Goal: Information Seeking & Learning: Learn about a topic

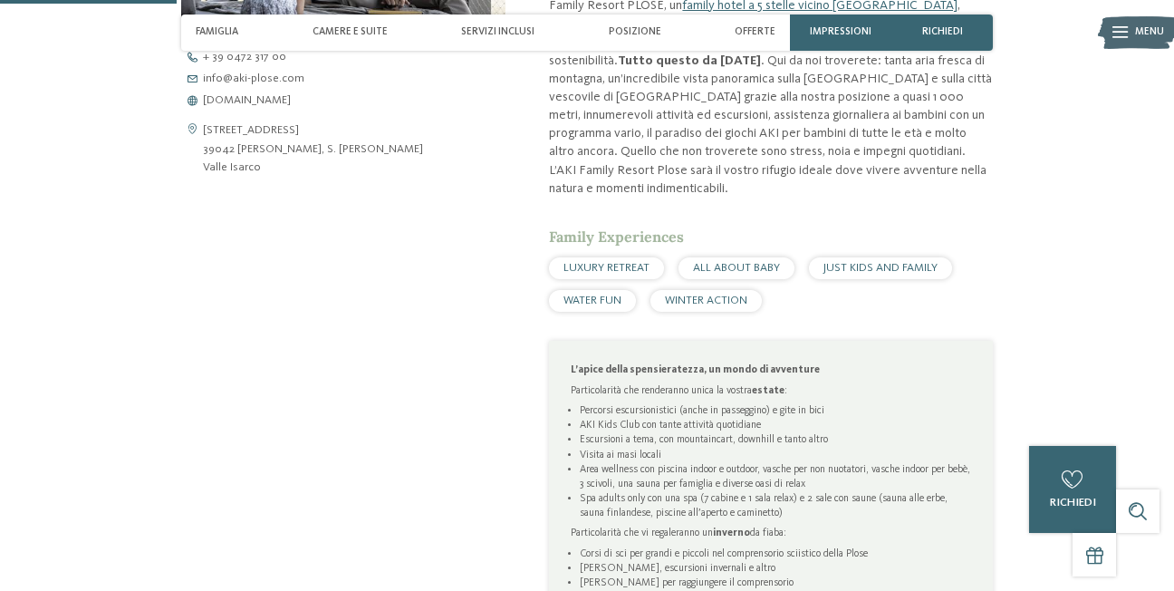
scroll to position [815, 0]
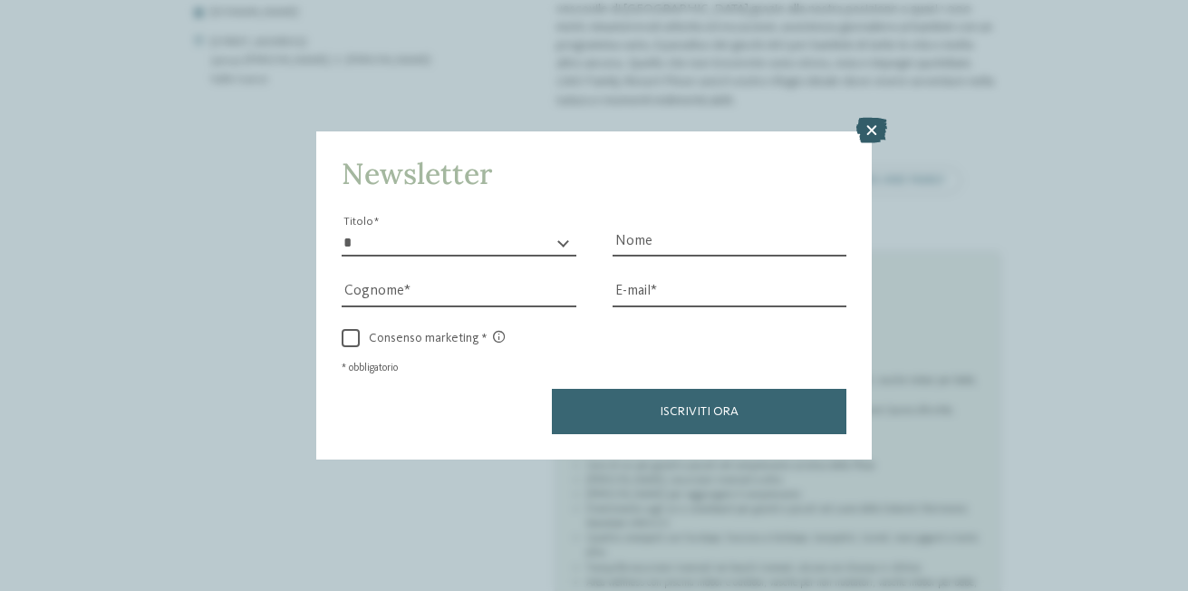
click at [880, 126] on icon at bounding box center [871, 130] width 31 height 25
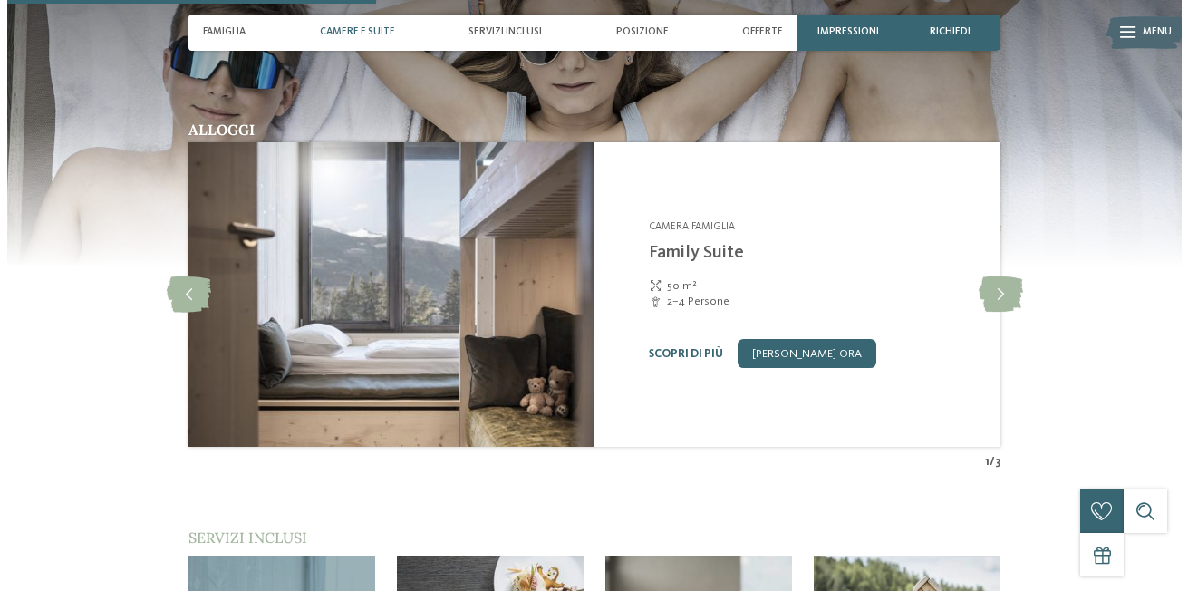
scroll to position [1631, 0]
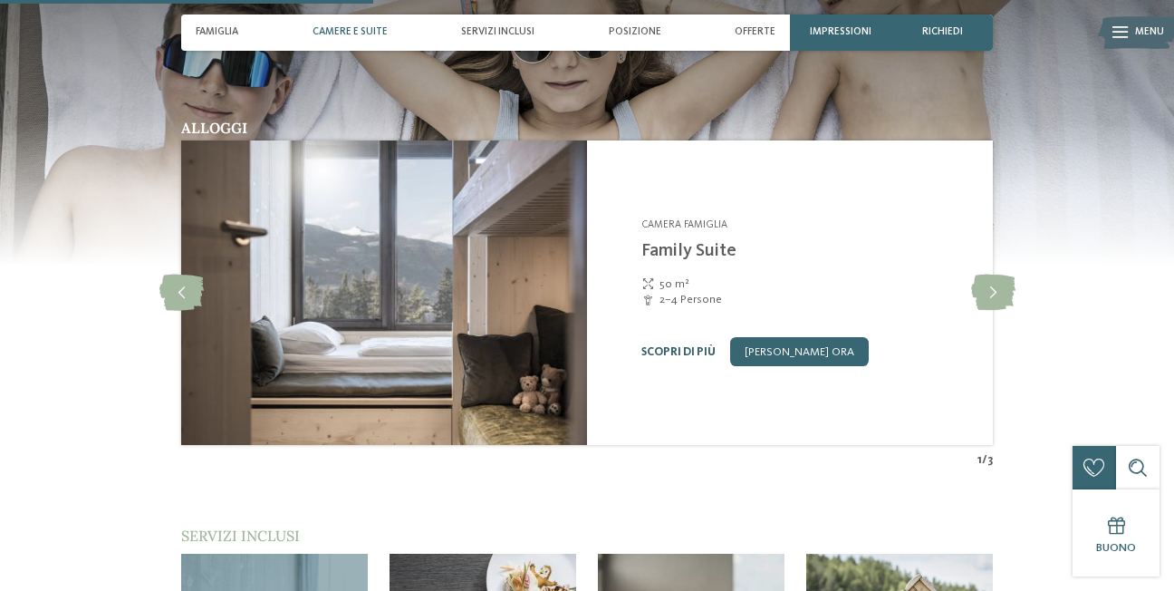
click at [705, 346] on link "Scopri di più" at bounding box center [678, 352] width 74 height 12
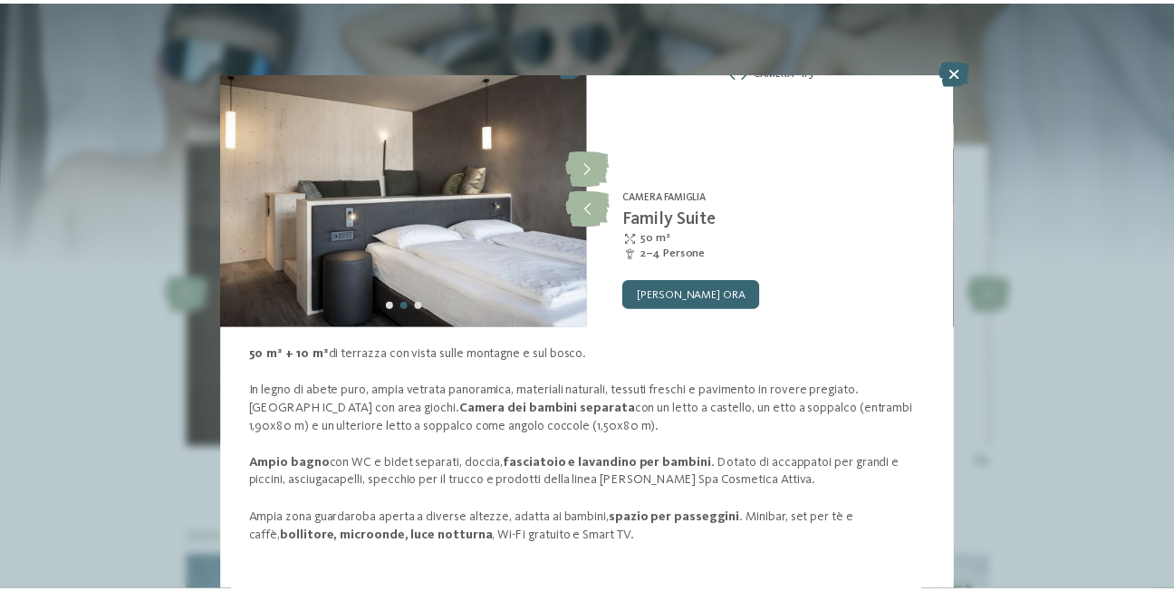
scroll to position [30, 0]
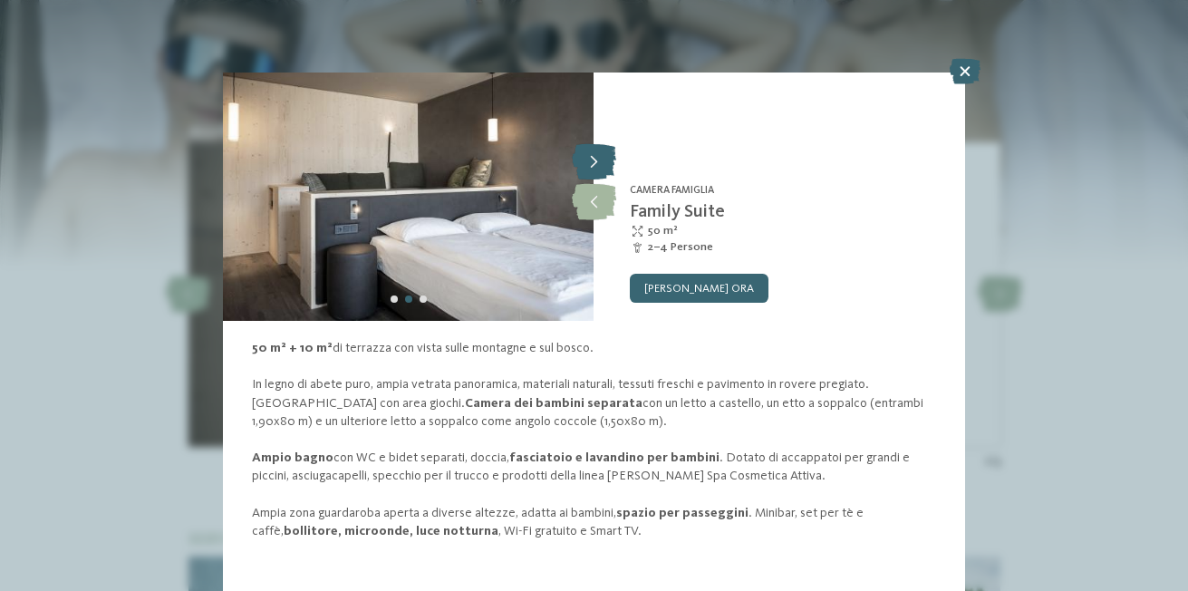
click at [593, 156] on icon at bounding box center [594, 162] width 44 height 36
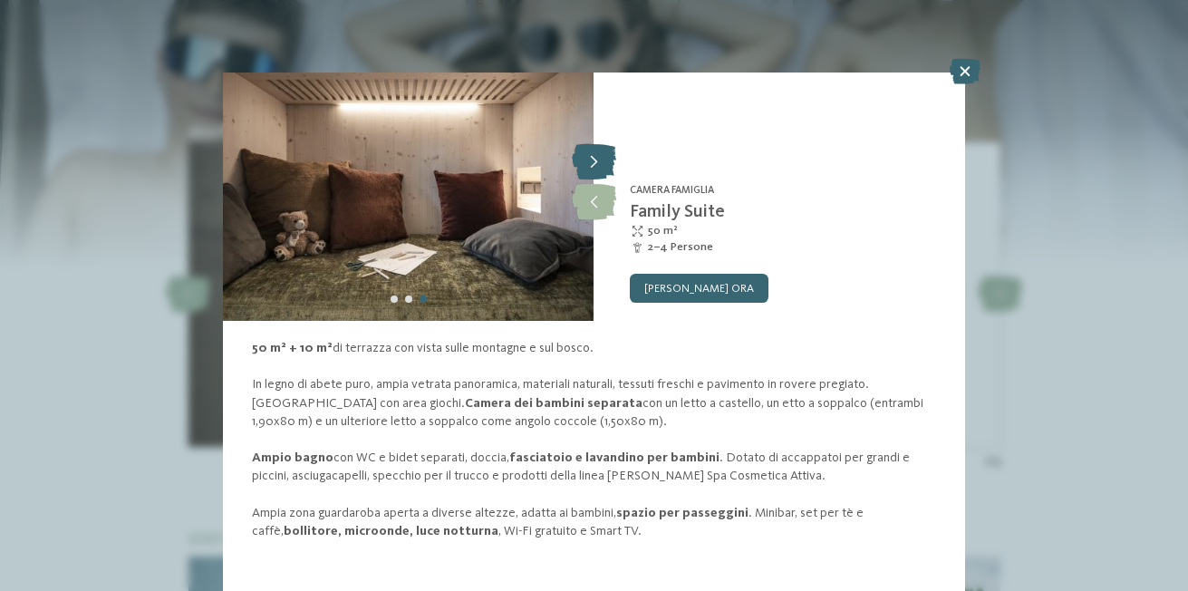
click at [593, 156] on icon at bounding box center [594, 162] width 44 height 36
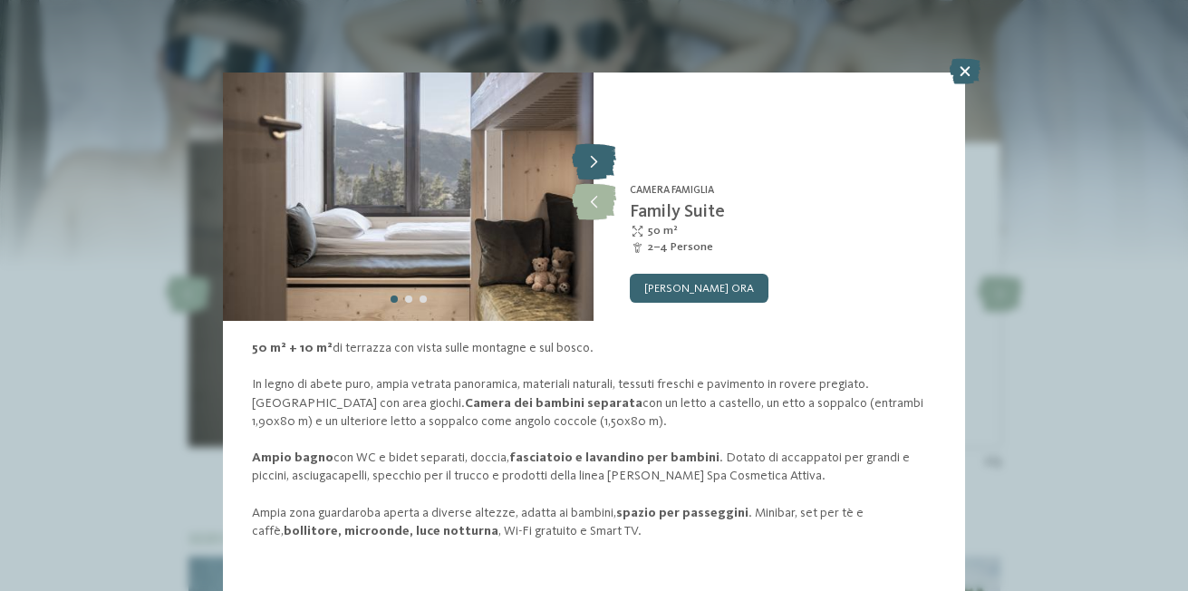
click at [593, 156] on icon at bounding box center [594, 162] width 44 height 36
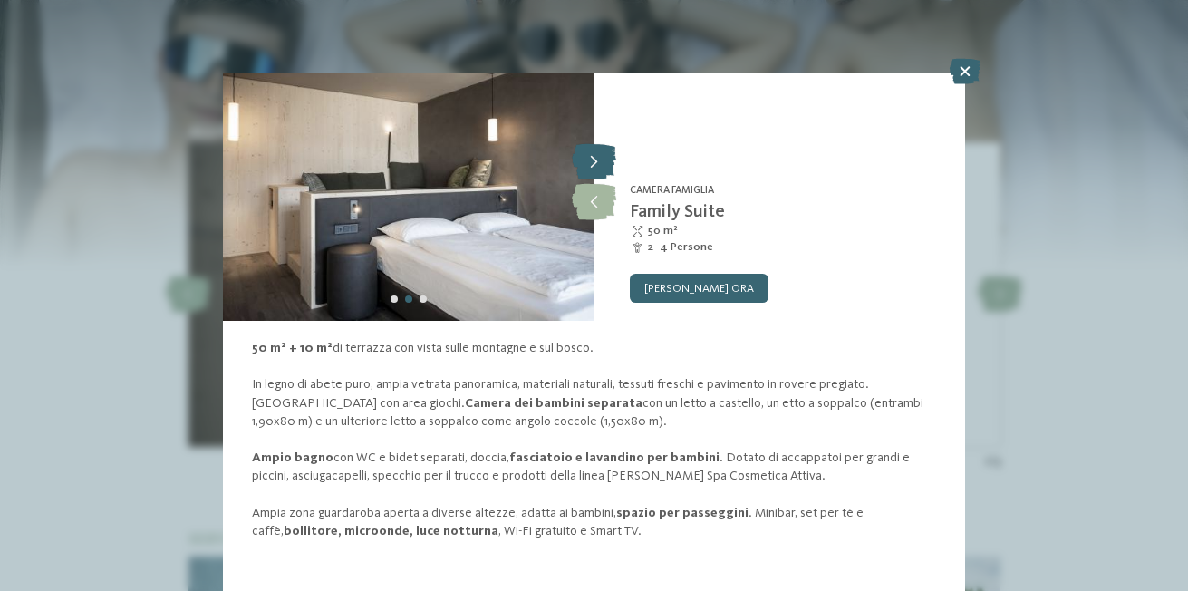
click at [593, 156] on icon at bounding box center [594, 162] width 44 height 36
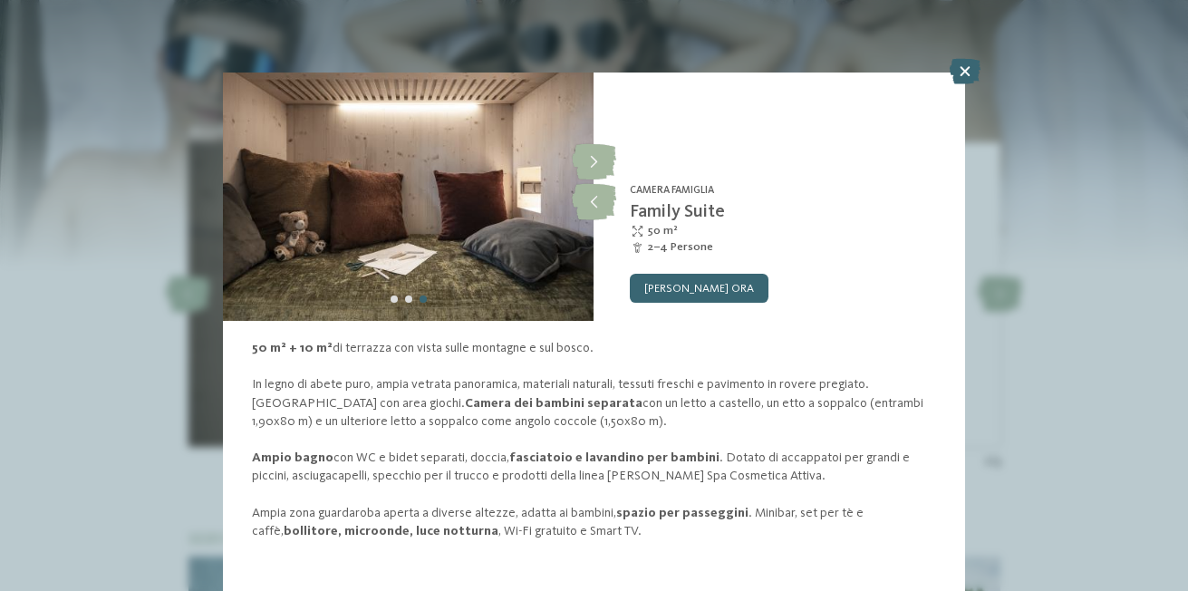
click at [342, 484] on p "50 m² + 10 m² di terrazza con vista sulle montagne e sul bosco. In legno di abe…" at bounding box center [594, 439] width 684 height 201
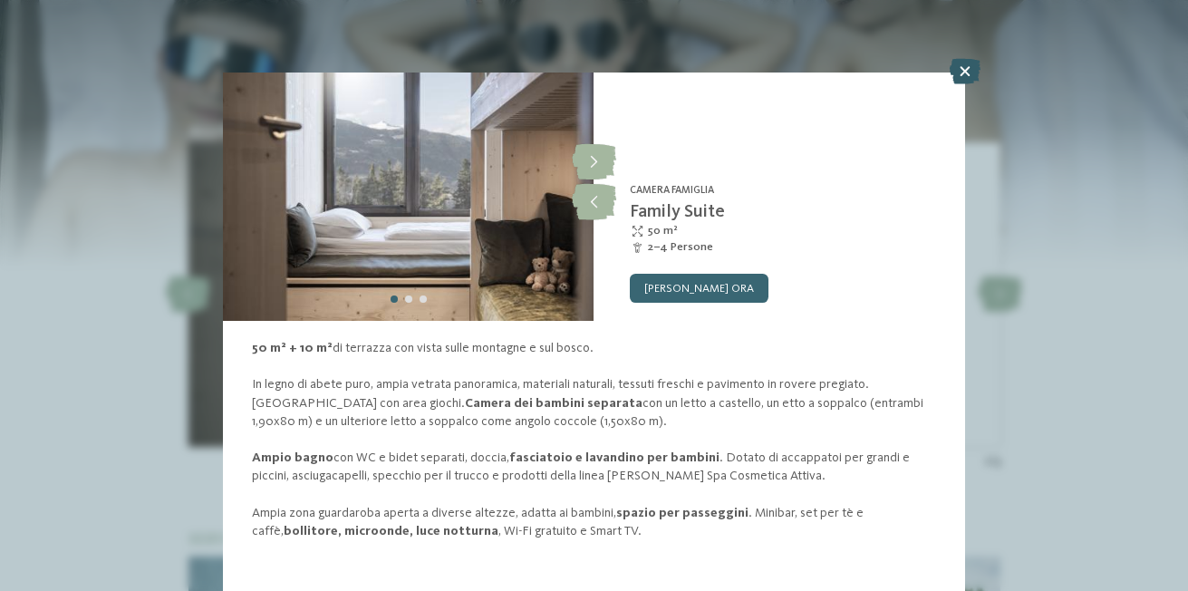
click at [960, 71] on icon at bounding box center [965, 71] width 31 height 25
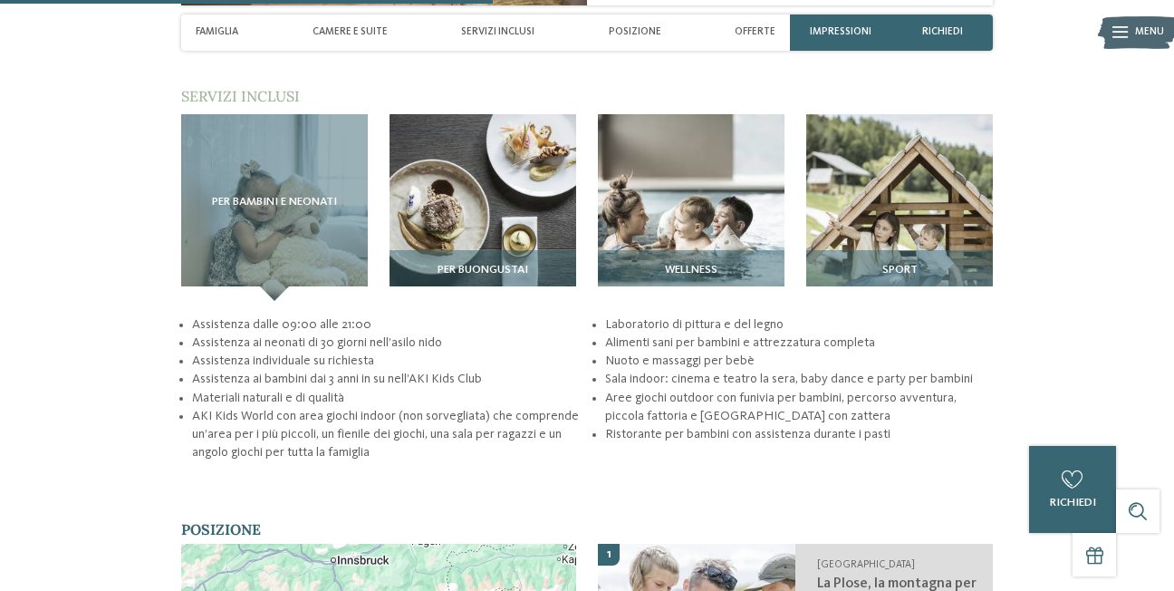
scroll to position [2174, 0]
